Goal: Information Seeking & Learning: Learn about a topic

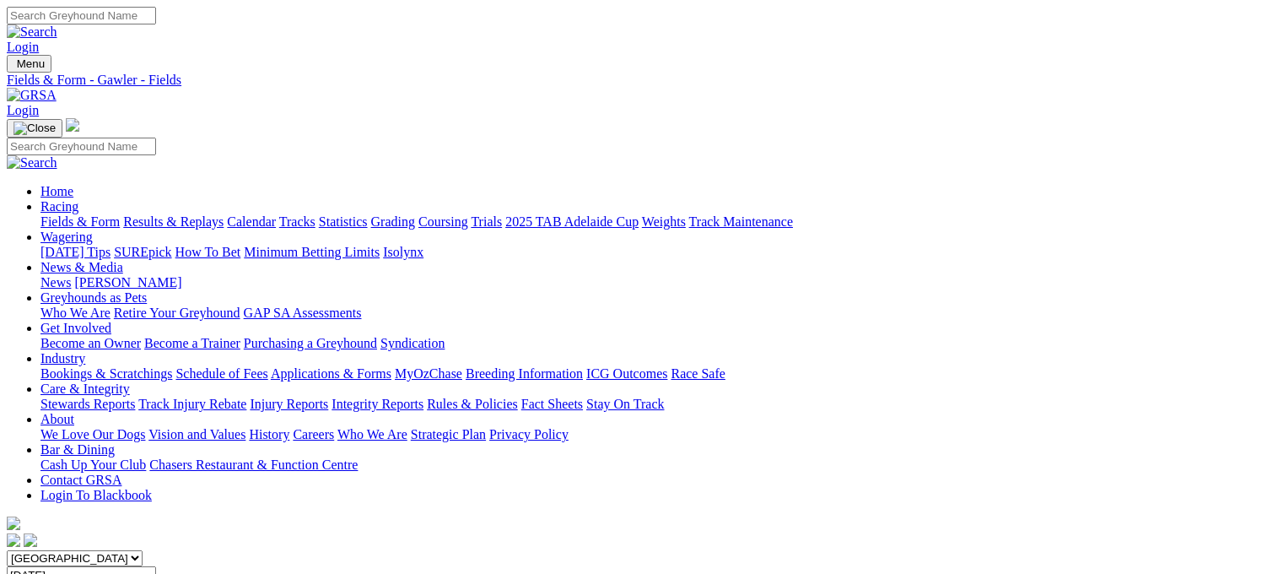
scroll to position [213, 0]
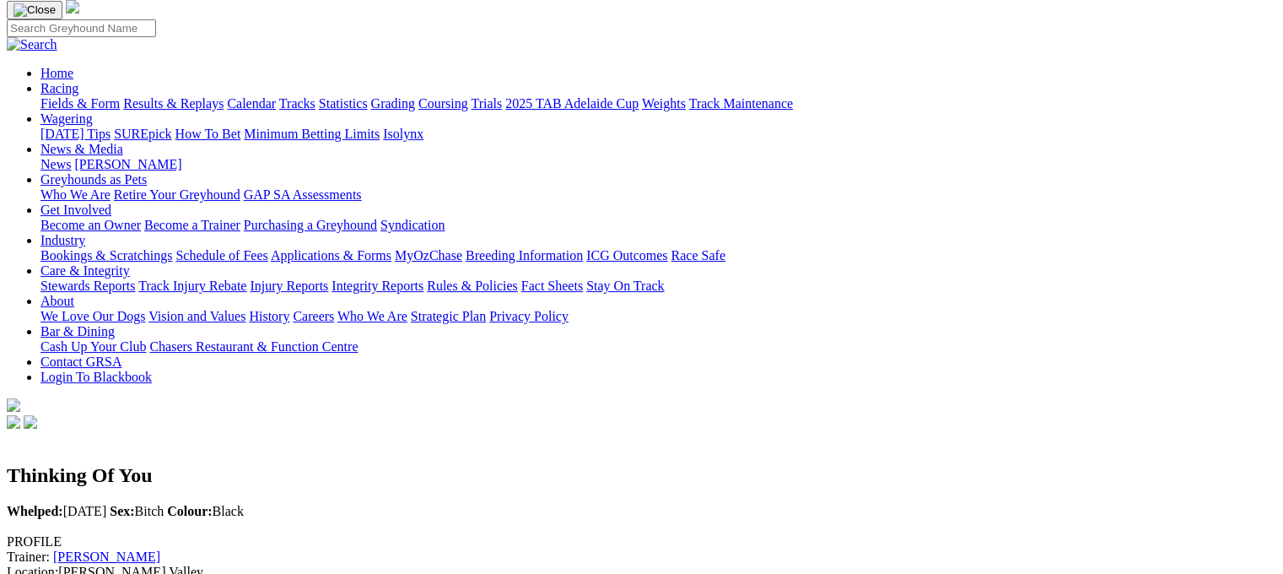
scroll to position [115, 0]
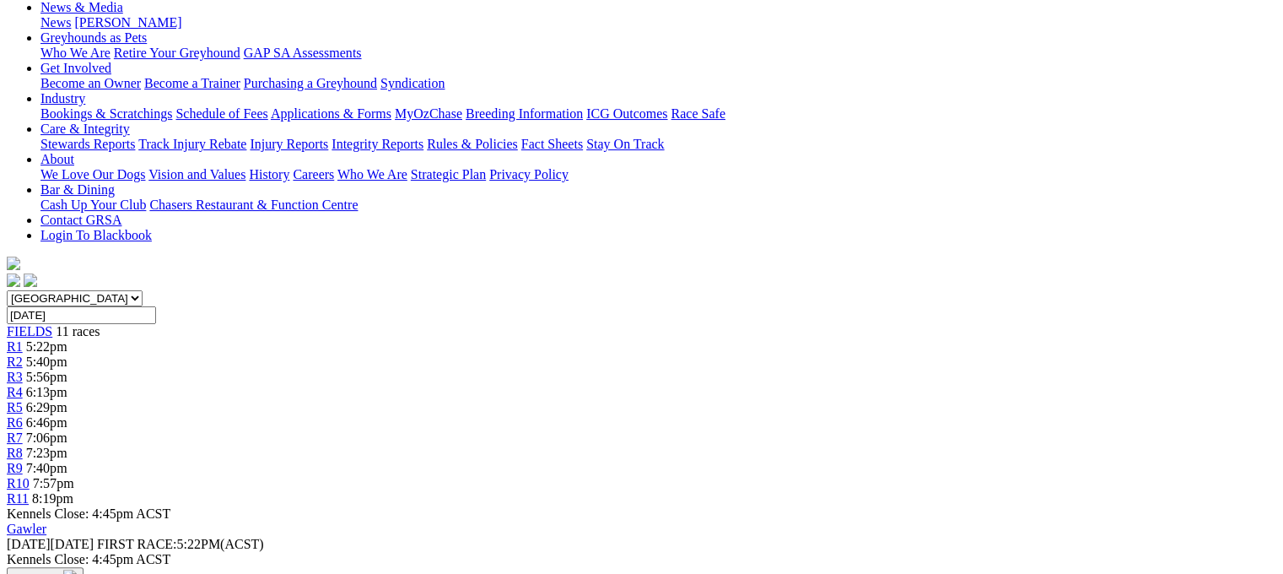
scroll to position [277, 0]
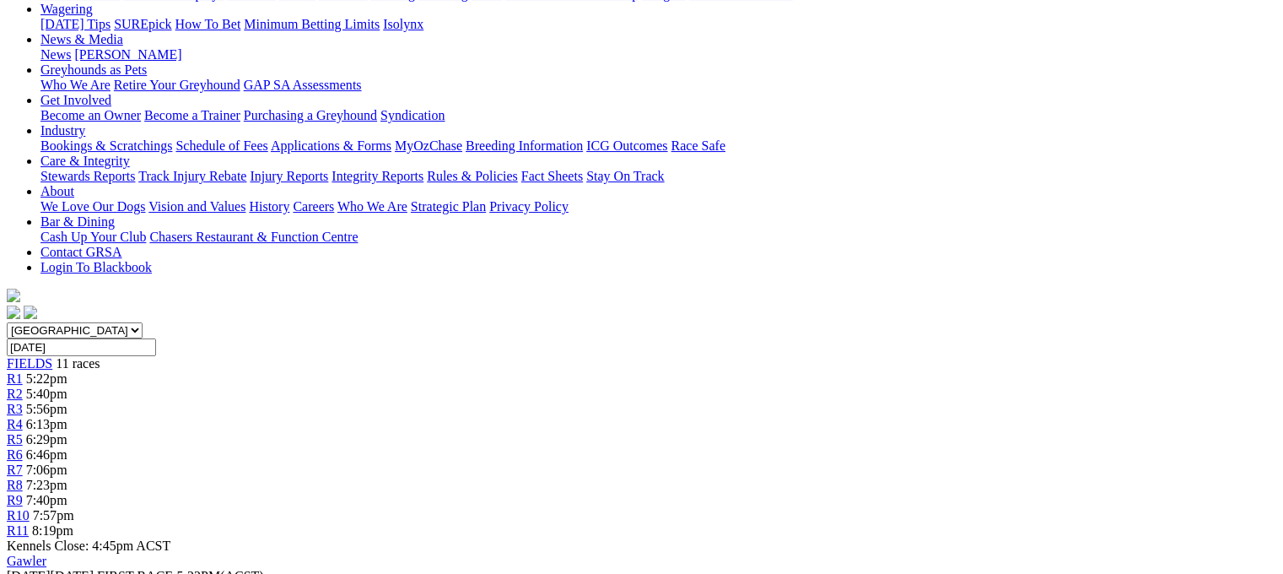
scroll to position [229, 0]
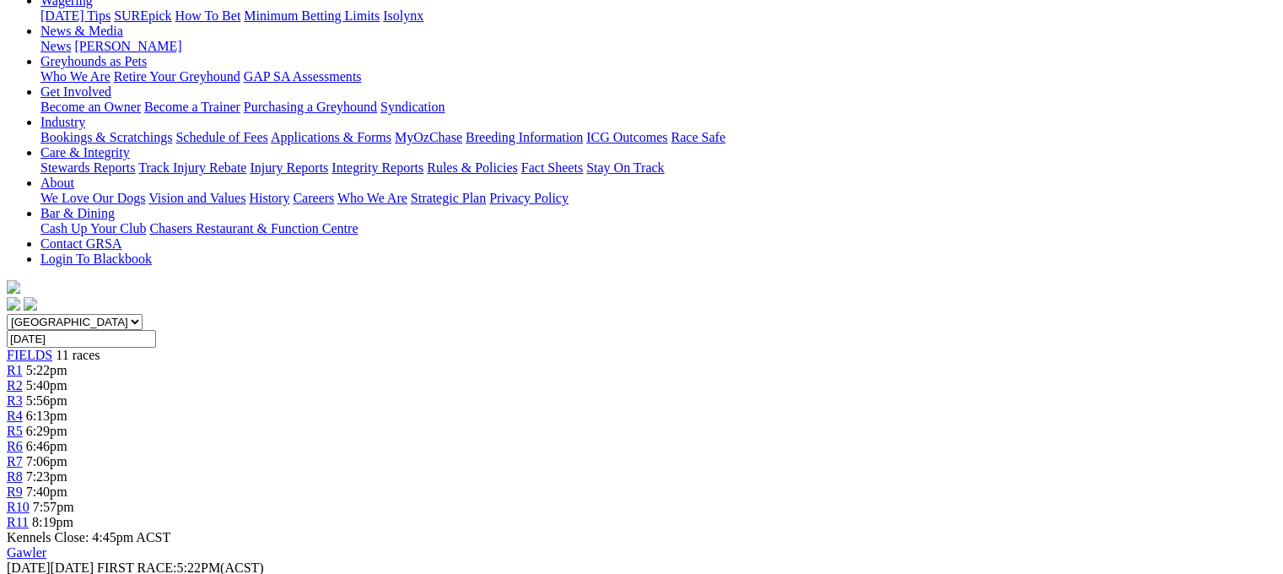
scroll to position [240, 1]
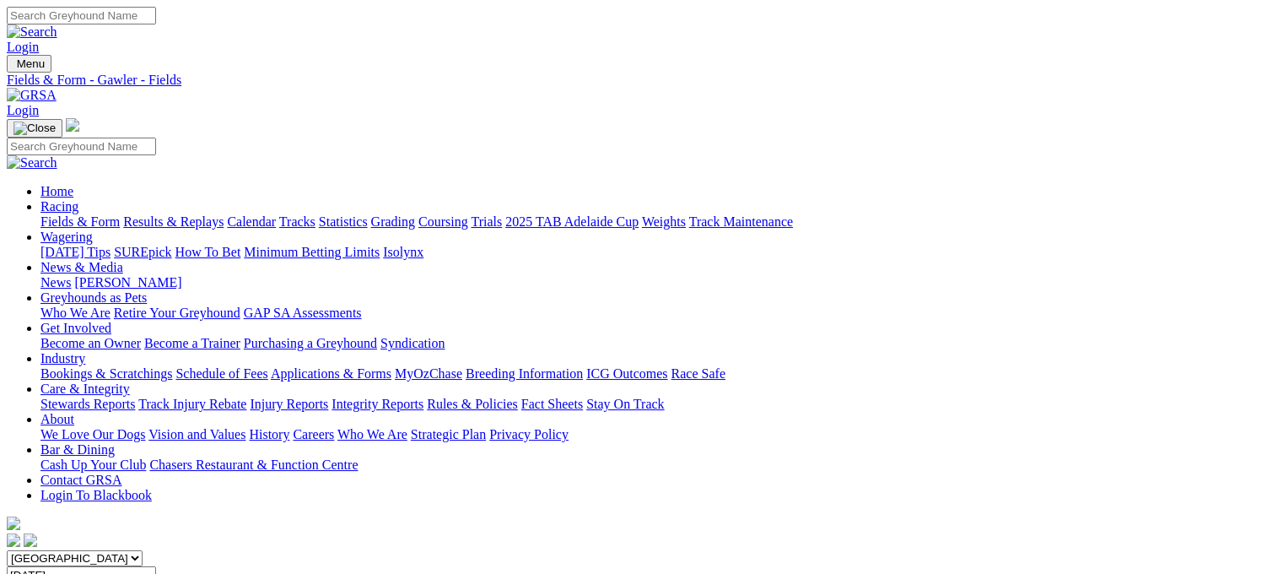
click at [224, 214] on link "Results & Replays" at bounding box center [173, 221] width 100 height 14
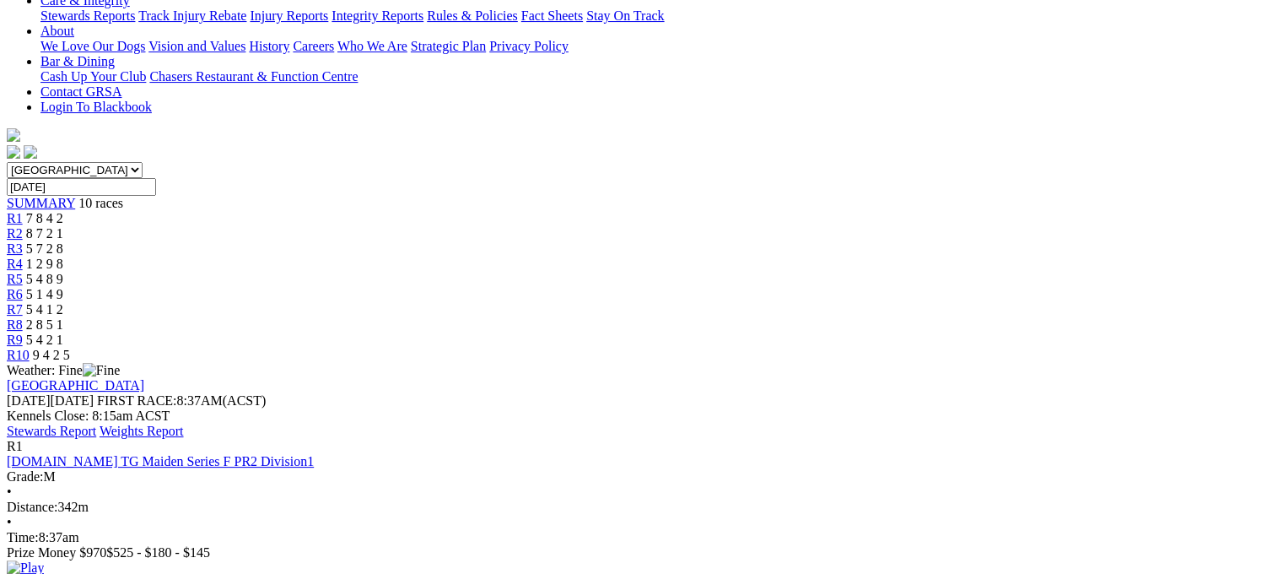
scroll to position [390, 0]
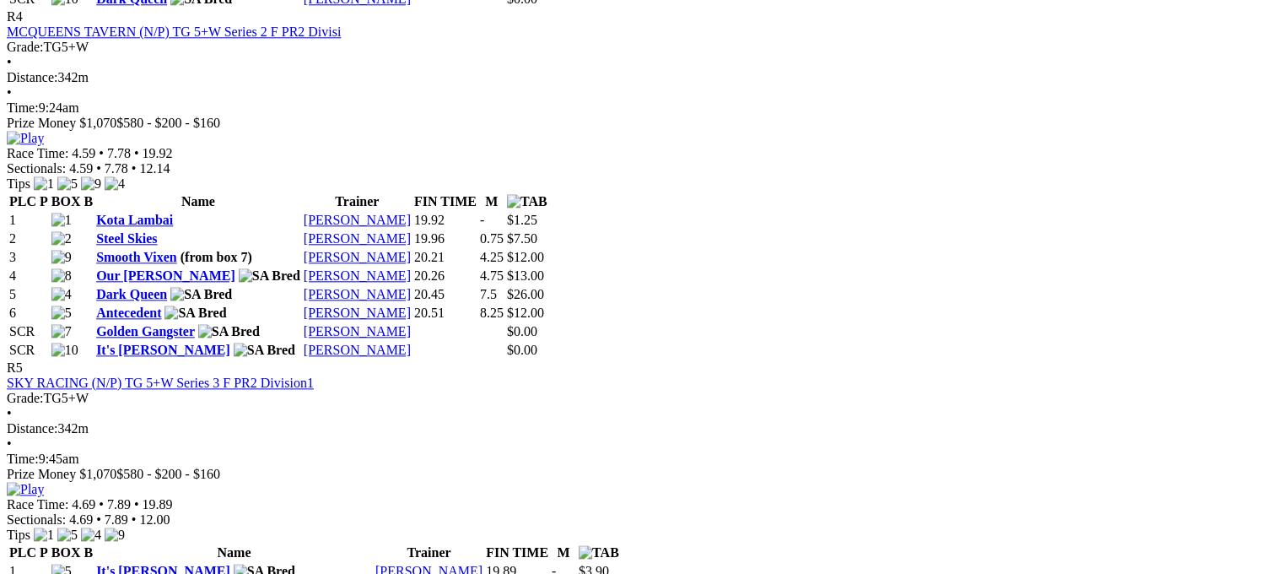
scroll to position [1875, 0]
